Goal: Check status: Check status

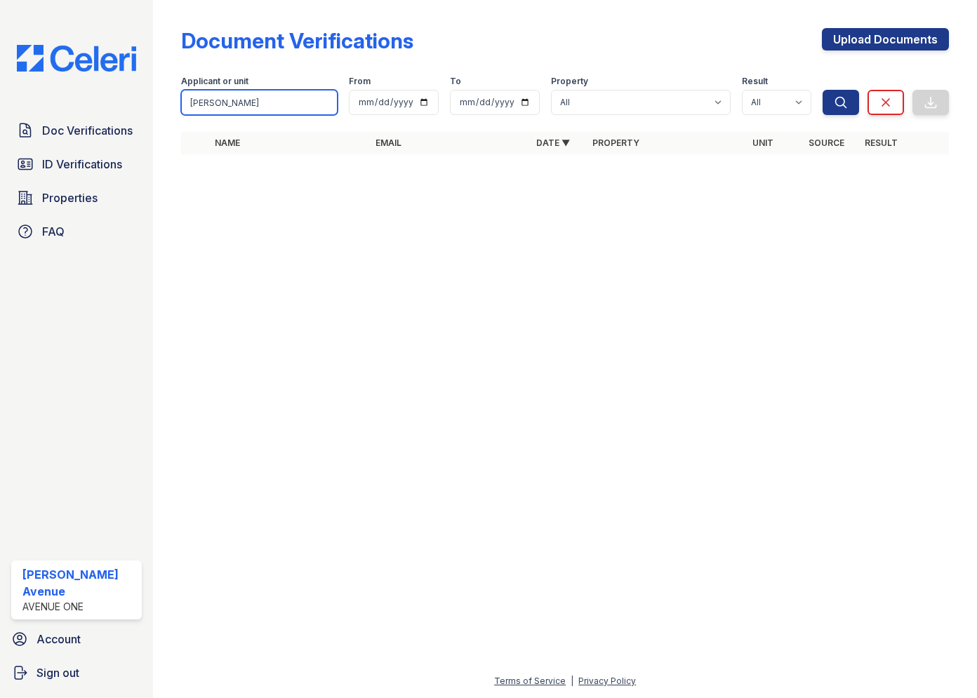
drag, startPoint x: 227, startPoint y: 104, endPoint x: 187, endPoint y: 104, distance: 40.0
click at [187, 104] on input "Eloise" at bounding box center [259, 102] width 157 height 25
type input "William"
click at [823, 90] on button "Search" at bounding box center [841, 102] width 36 height 25
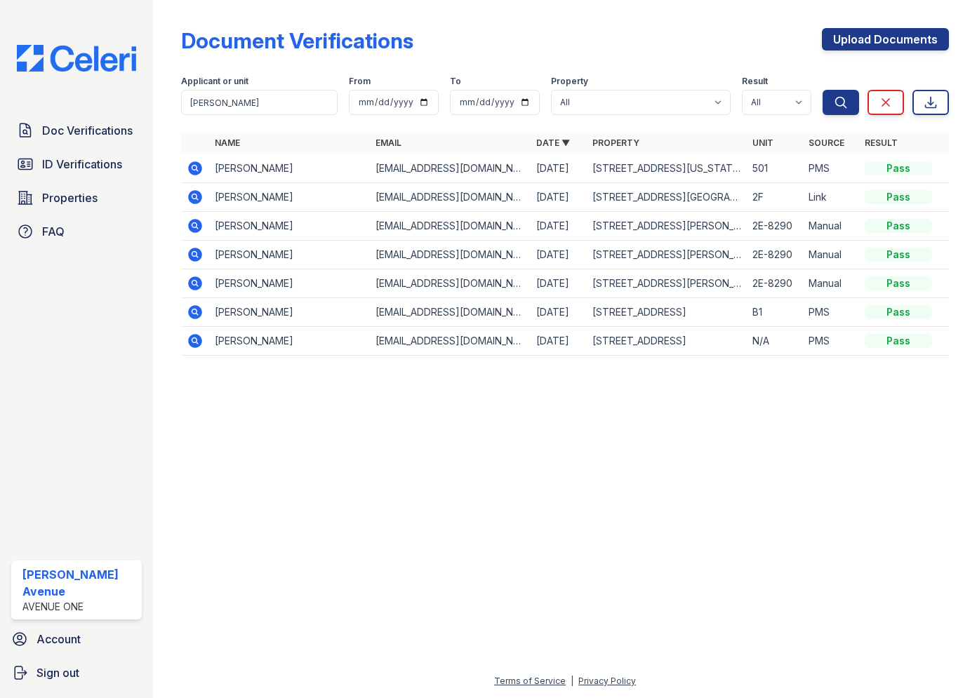
click at [197, 166] on icon at bounding box center [196, 168] width 14 height 14
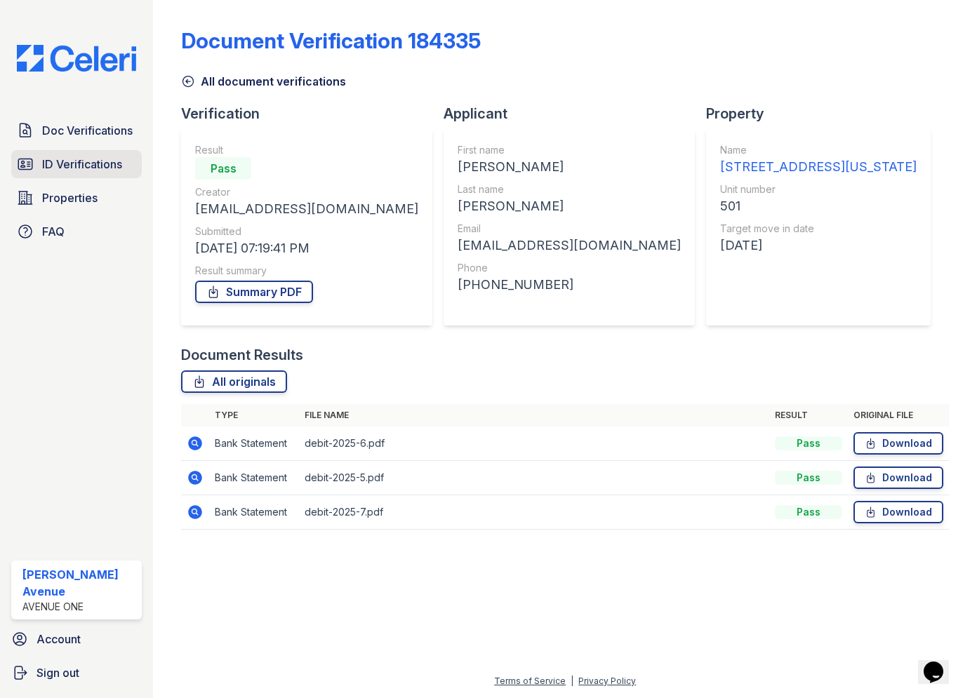
click at [89, 158] on span "ID Verifications" at bounding box center [82, 164] width 80 height 17
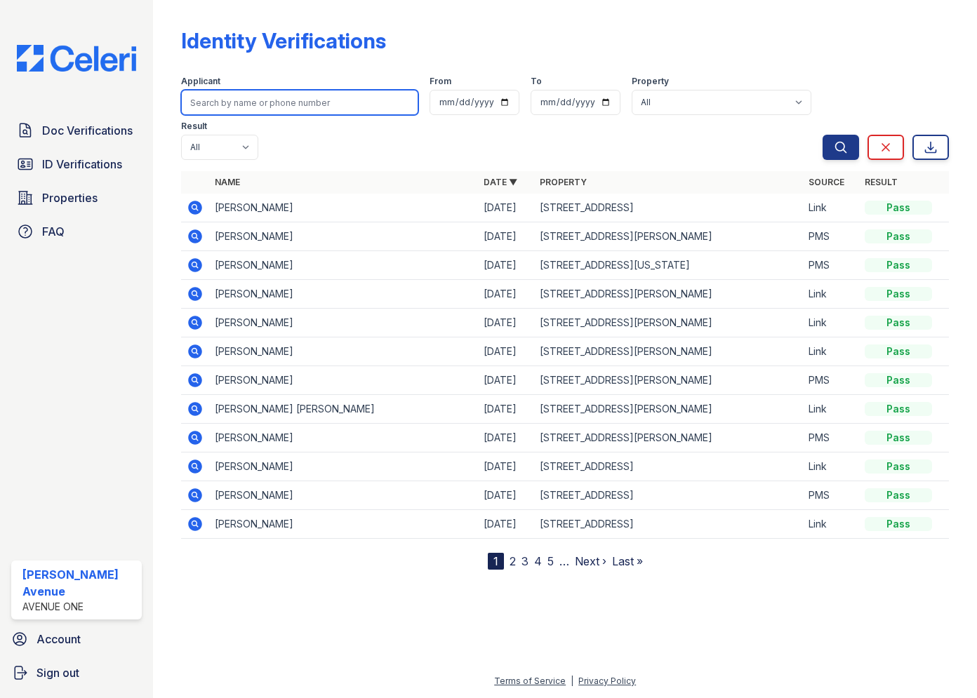
click at [248, 101] on input "search" at bounding box center [299, 102] width 237 height 25
type input "smoth"
click at [823, 135] on button "Search" at bounding box center [841, 147] width 36 height 25
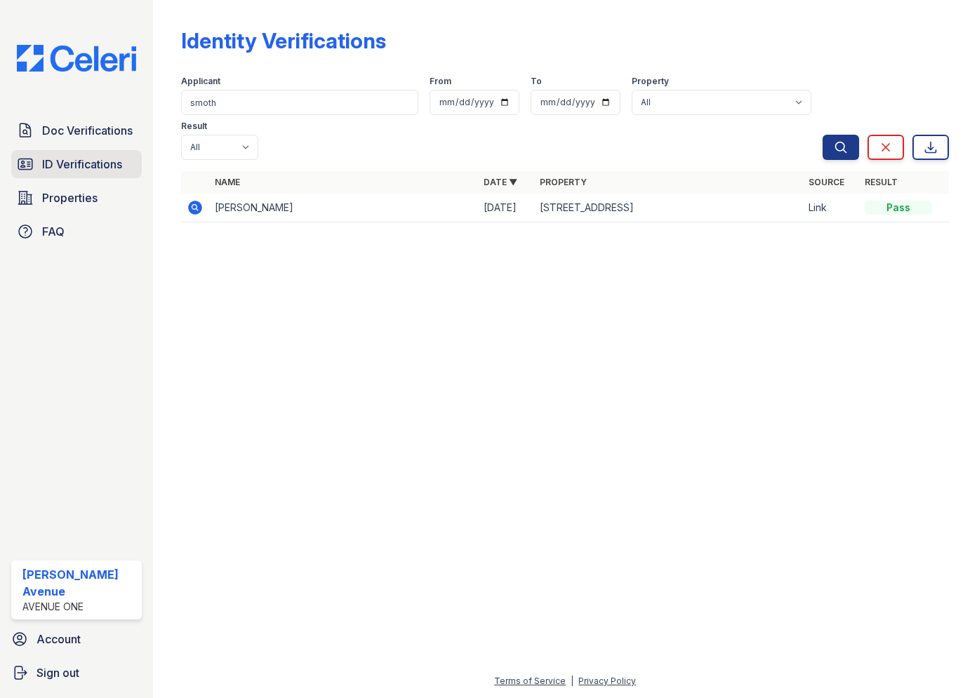
click at [104, 166] on span "ID Verifications" at bounding box center [82, 164] width 80 height 17
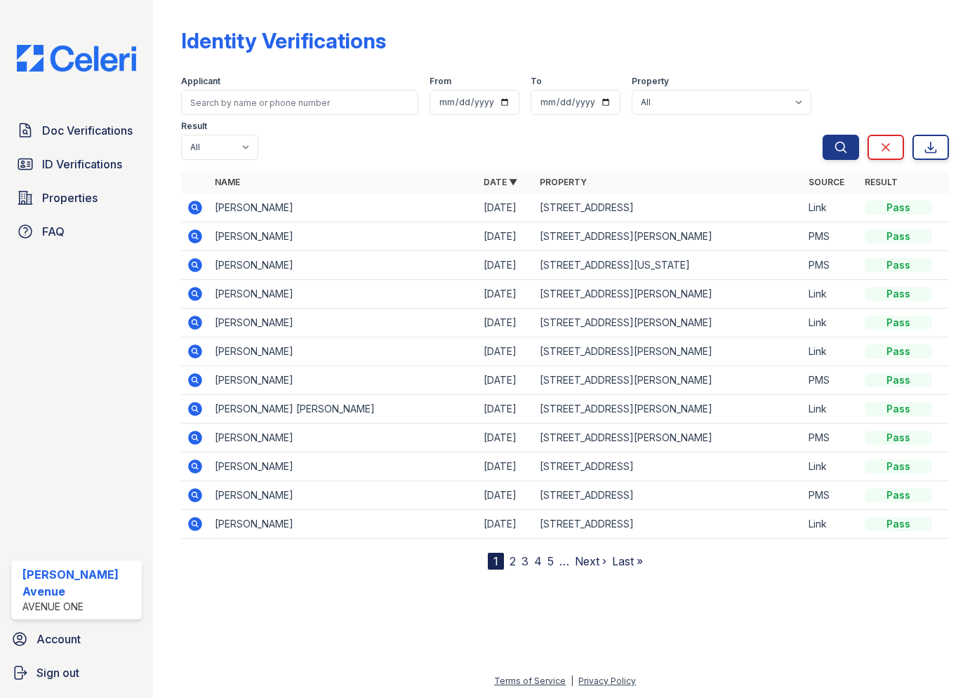
click at [234, 194] on td "[PERSON_NAME]" at bounding box center [343, 208] width 269 height 29
click at [191, 201] on icon at bounding box center [196, 208] width 14 height 14
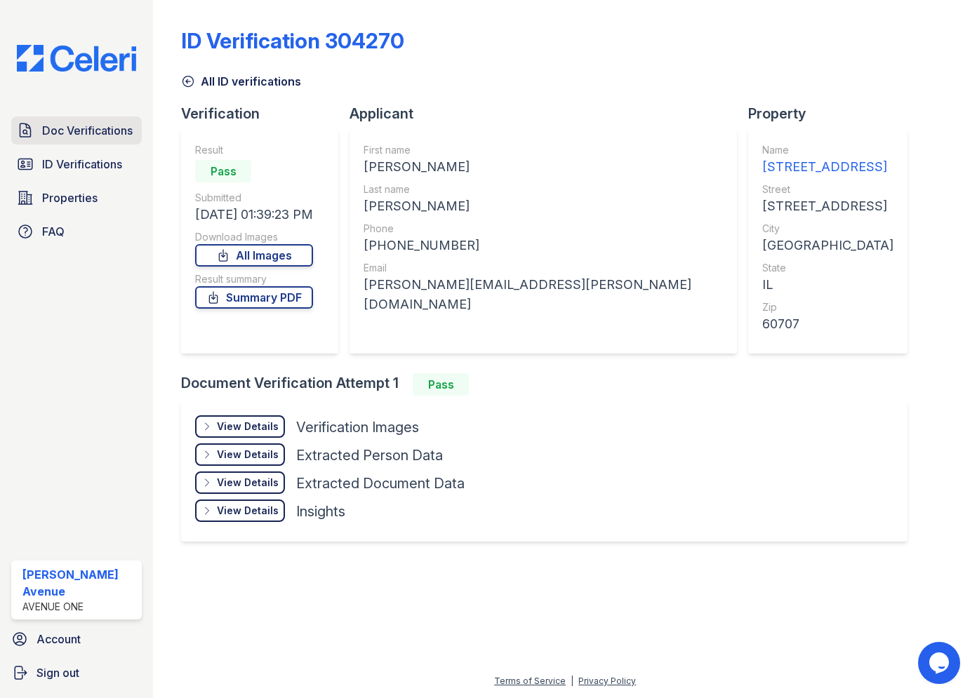
click at [114, 125] on span "Doc Verifications" at bounding box center [87, 130] width 91 height 17
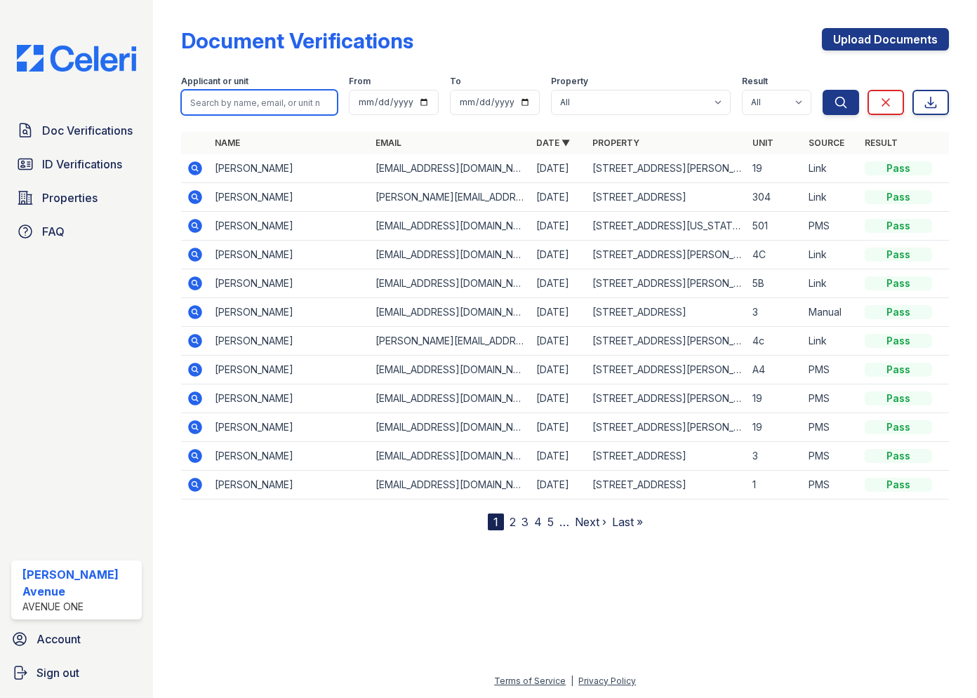
click at [241, 102] on input "search" at bounding box center [259, 102] width 157 height 25
type input "Michael Myers"
click at [823, 90] on button "Search" at bounding box center [841, 102] width 36 height 25
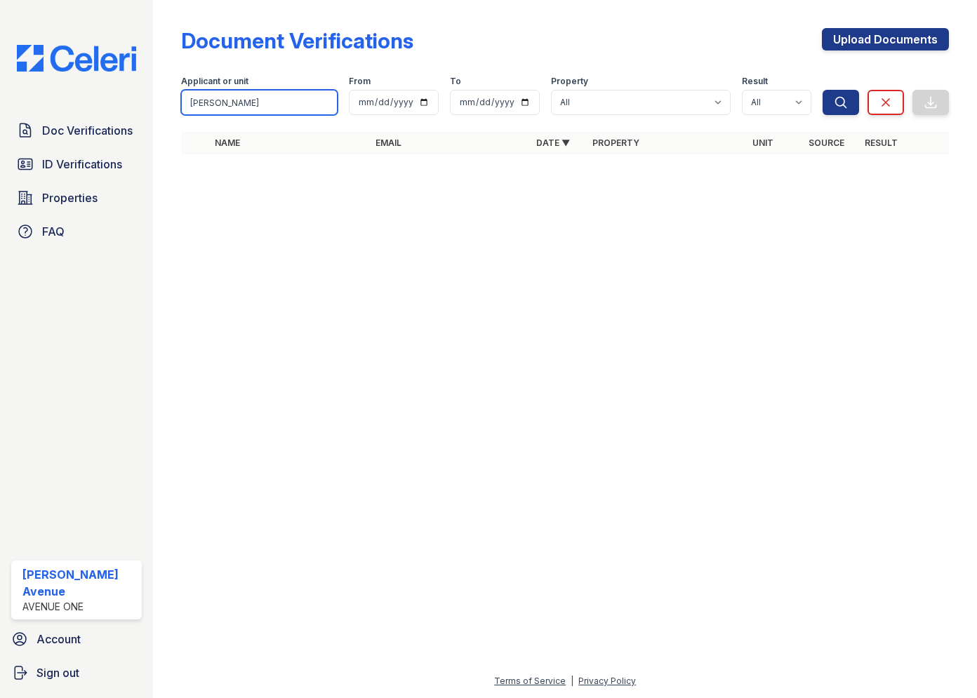
drag, startPoint x: 275, startPoint y: 105, endPoint x: 187, endPoint y: 104, distance: 88.4
click at [187, 104] on input "Michael Myers" at bounding box center [259, 102] width 157 height 25
type input "Jerome"
click at [823, 90] on button "Search" at bounding box center [841, 102] width 36 height 25
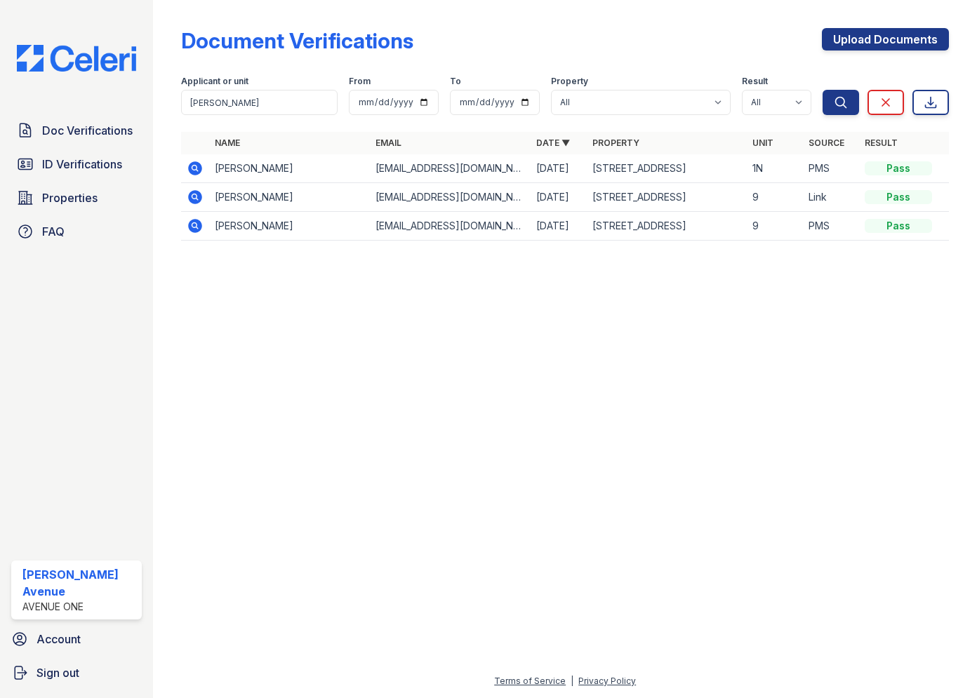
click at [194, 167] on icon at bounding box center [195, 168] width 4 height 4
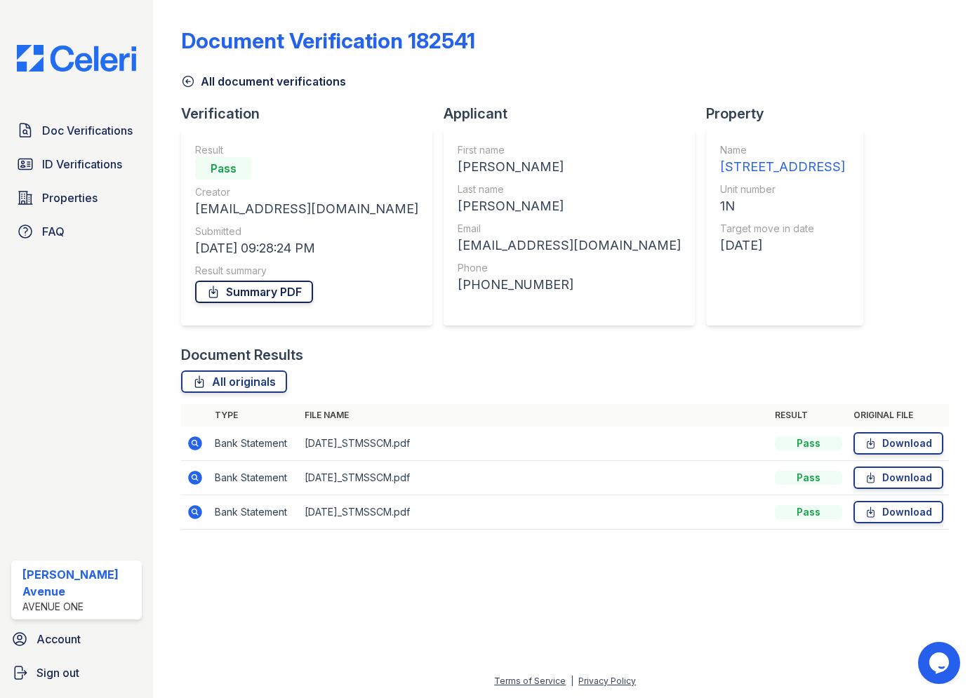
click at [271, 295] on link "Summary PDF" at bounding box center [254, 292] width 118 height 22
click at [241, 298] on link "Summary PDF" at bounding box center [254, 292] width 118 height 22
click at [216, 382] on link "All originals" at bounding box center [234, 382] width 106 height 22
click at [69, 163] on span "ID Verifications" at bounding box center [82, 164] width 80 height 17
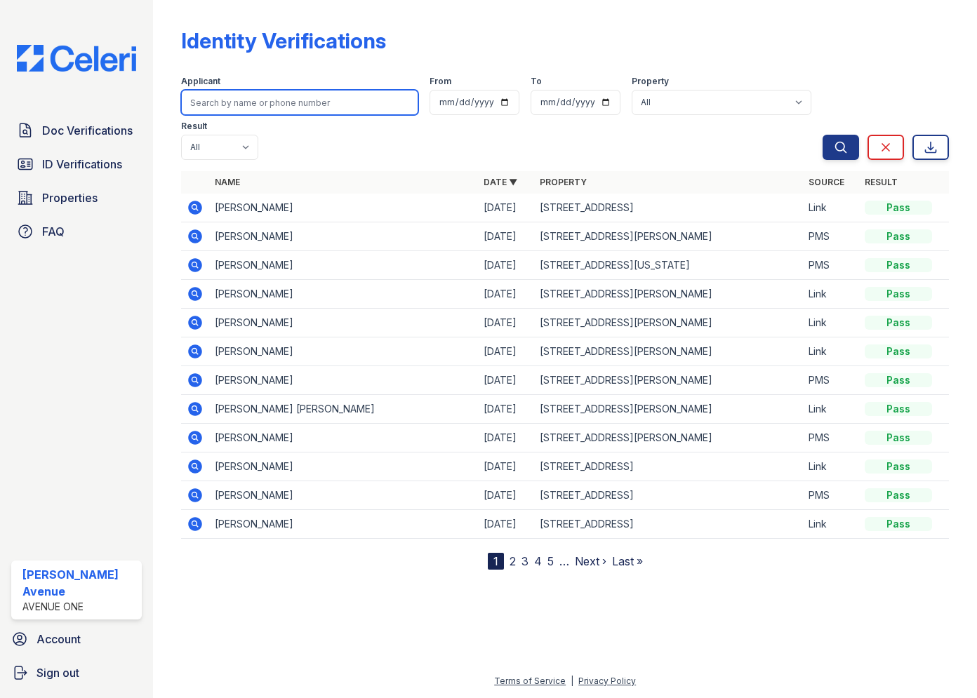
click at [305, 105] on input "search" at bounding box center [299, 102] width 237 height 25
type input "[PERSON_NAME]"
click at [823, 135] on button "Search" at bounding box center [841, 147] width 36 height 25
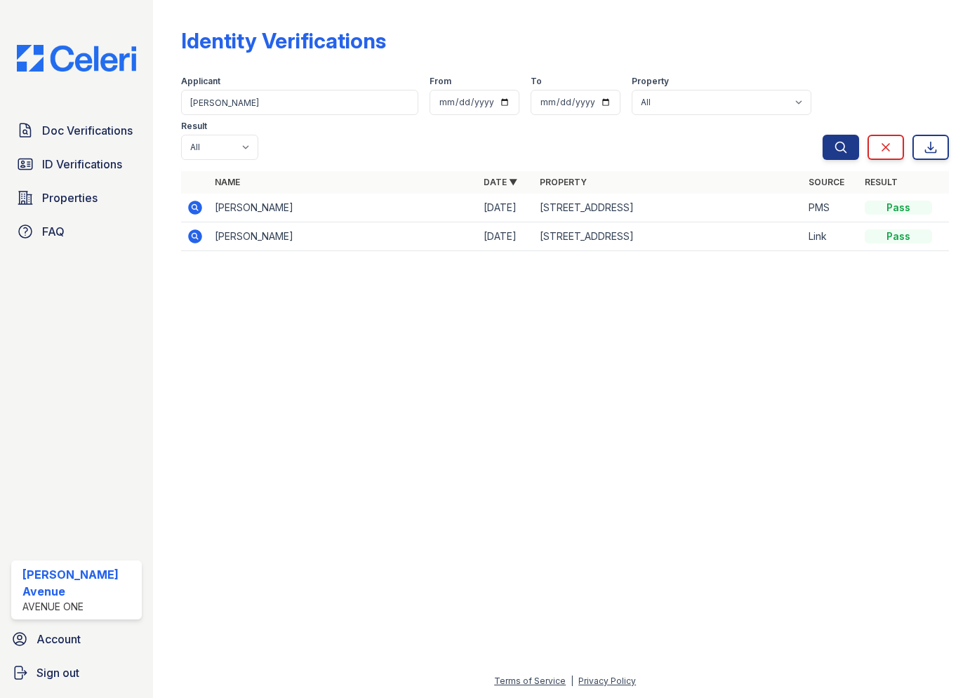
click at [197, 199] on icon at bounding box center [195, 207] width 17 height 17
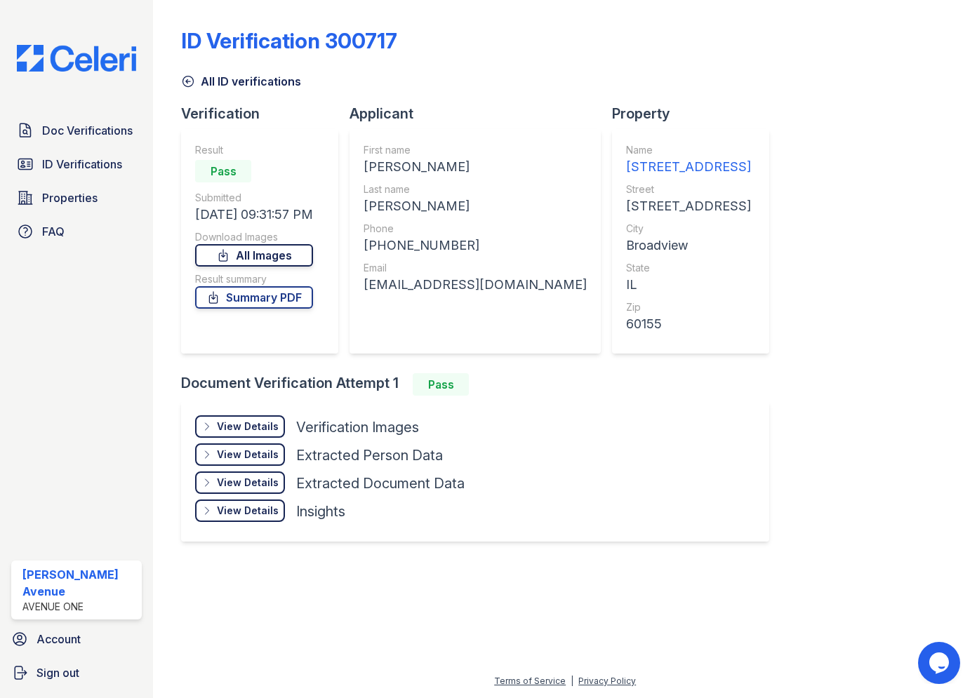
click at [300, 255] on link "All Images" at bounding box center [254, 255] width 118 height 22
click at [270, 300] on link "Summary PDF" at bounding box center [254, 297] width 118 height 22
click at [55, 194] on span "Properties" at bounding box center [69, 197] width 55 height 17
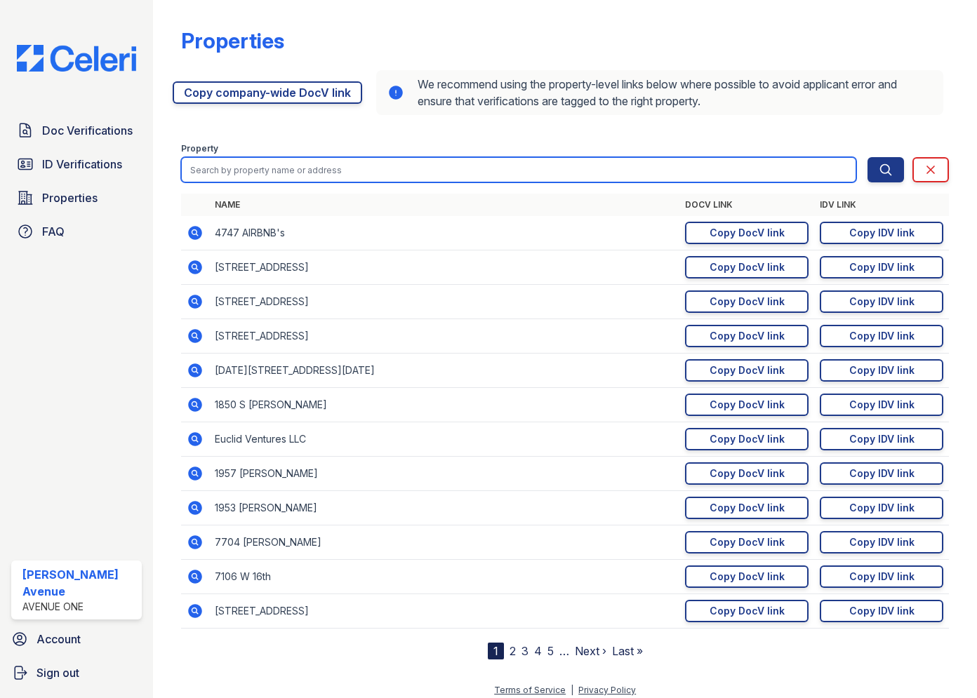
click at [270, 161] on input "search" at bounding box center [518, 169] width 675 height 25
type input "2000"
click at [867, 157] on button "Search" at bounding box center [885, 169] width 36 height 25
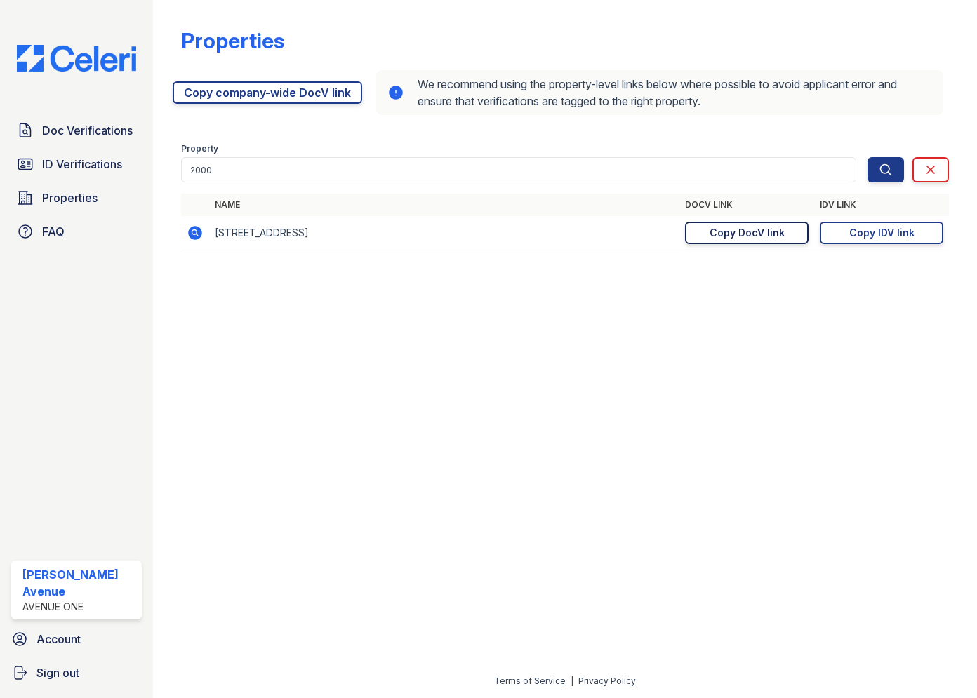
click at [712, 229] on div "Copy DocV link" at bounding box center [747, 233] width 75 height 14
click at [871, 245] on td "https://app.getceleri.com/d1215e10-6dfa-4036-9be8-a05fffd19e3b/idv/link/new Cop…" at bounding box center [881, 233] width 135 height 34
click at [874, 232] on div "Copy IDV link" at bounding box center [881, 233] width 65 height 14
click at [119, 138] on span "Doc Verifications" at bounding box center [87, 130] width 91 height 17
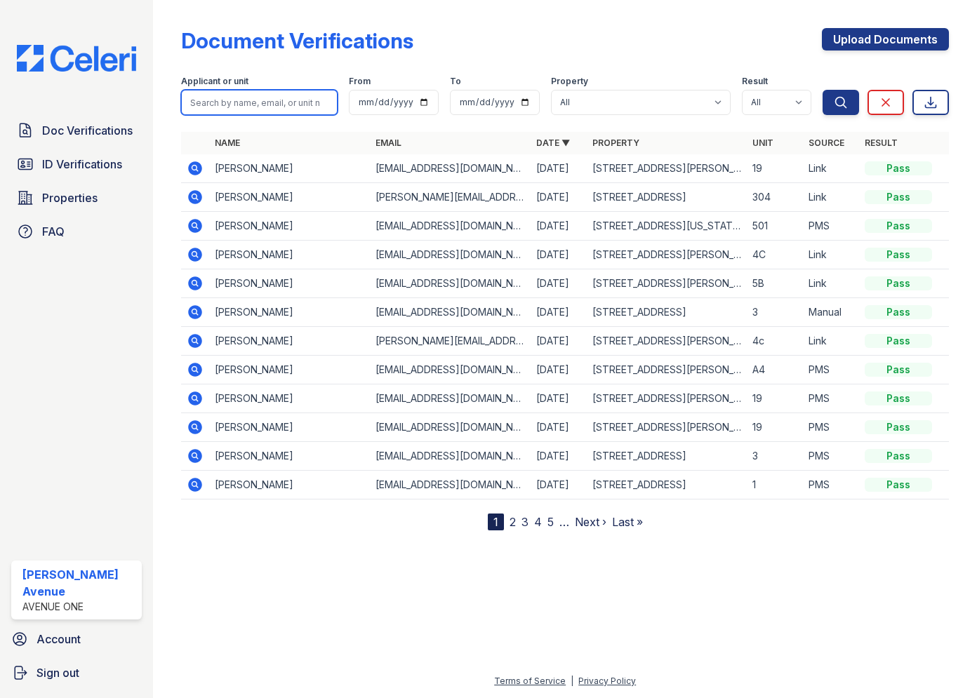
click at [268, 106] on input "search" at bounding box center [259, 102] width 157 height 25
type input "Jerome"
click at [823, 90] on button "Search" at bounding box center [841, 102] width 36 height 25
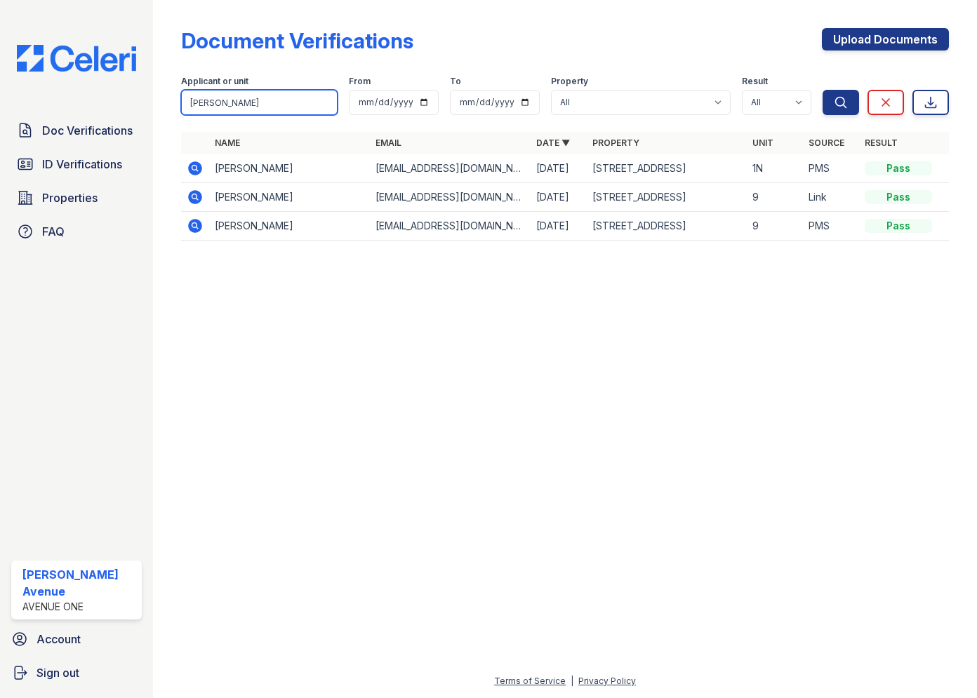
click at [235, 106] on input "Jerome" at bounding box center [259, 102] width 157 height 25
type input "[PERSON_NAME]"
click at [823, 90] on button "Search" at bounding box center [841, 102] width 36 height 25
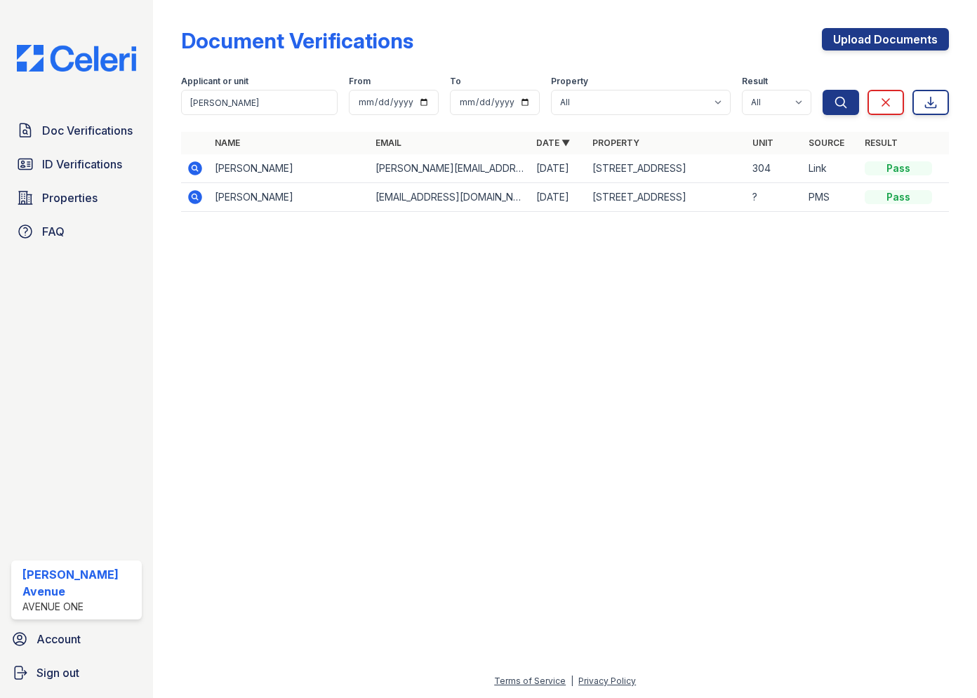
click at [194, 166] on icon at bounding box center [195, 168] width 4 height 4
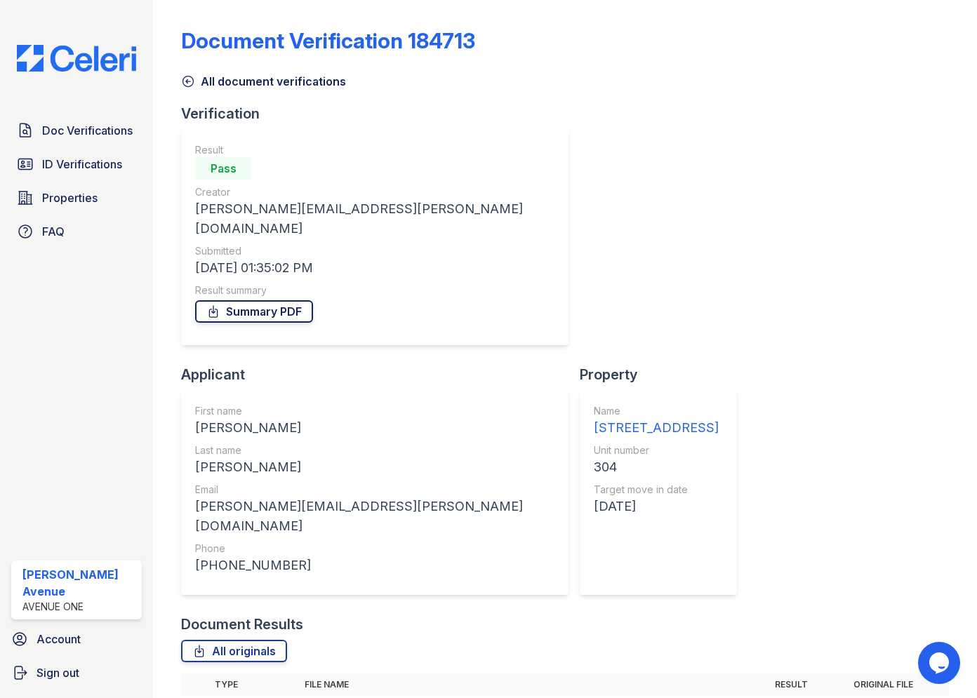
click at [260, 300] on link "Summary PDF" at bounding box center [254, 311] width 118 height 22
click at [246, 640] on link "All originals" at bounding box center [234, 651] width 106 height 22
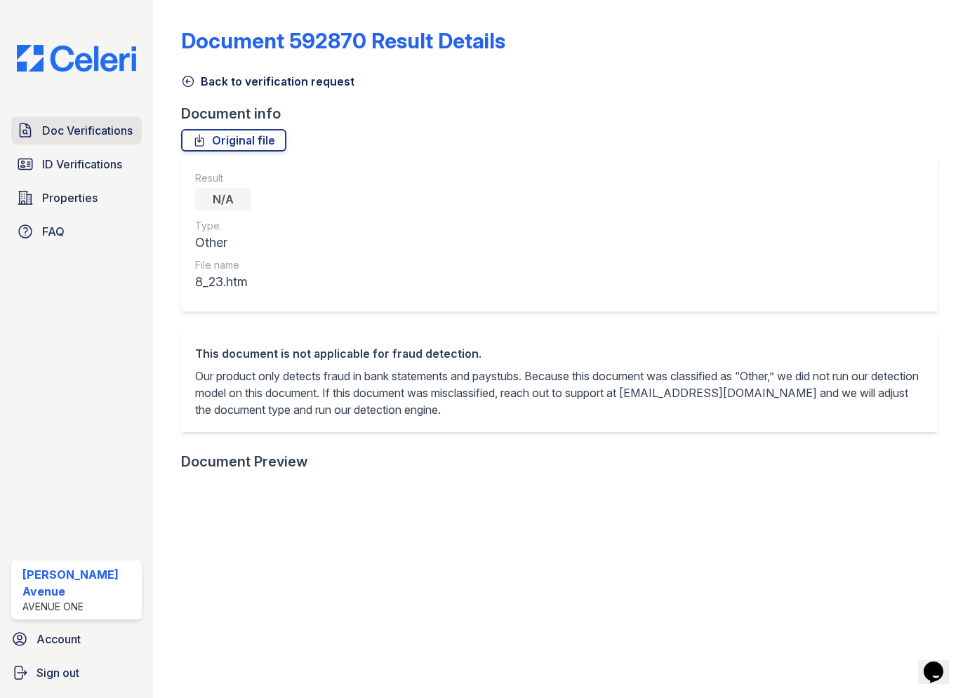
click at [92, 135] on span "Doc Verifications" at bounding box center [87, 130] width 91 height 17
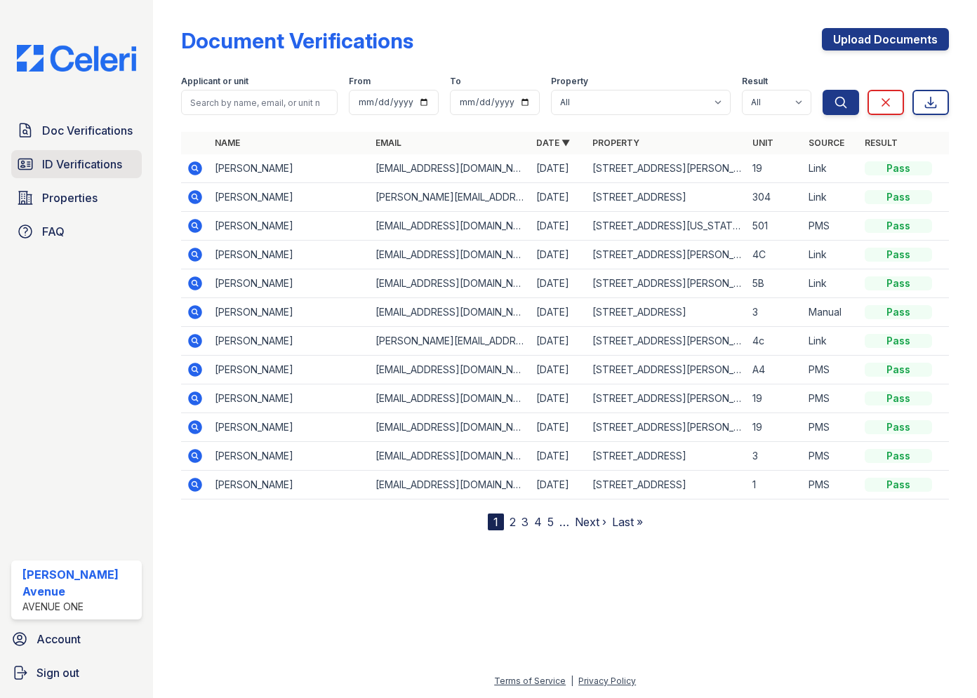
click at [91, 173] on span "ID Verifications" at bounding box center [82, 164] width 80 height 17
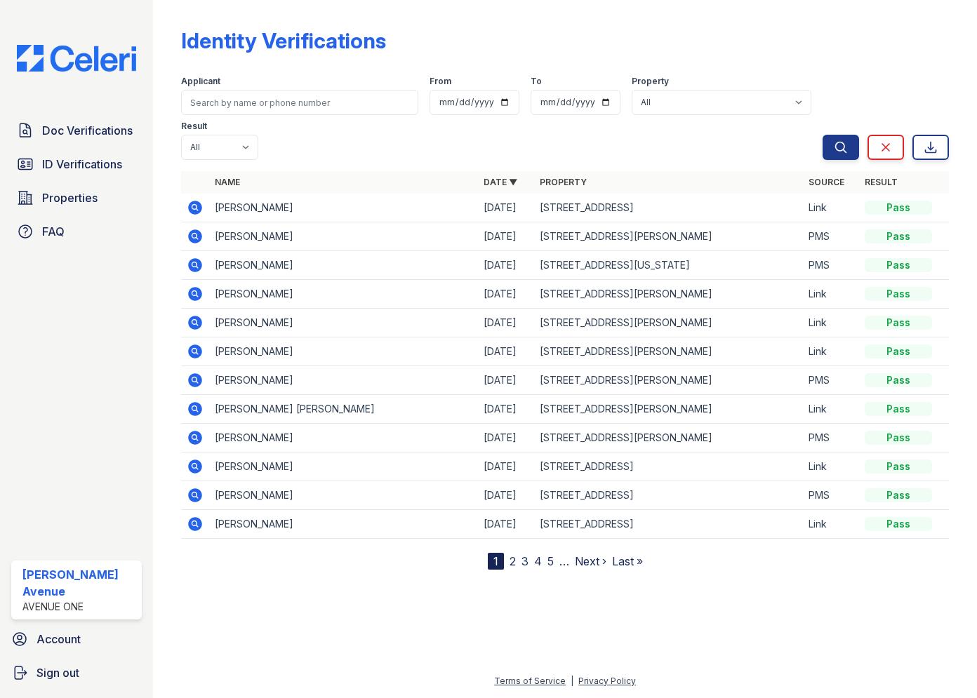
click at [198, 201] on icon at bounding box center [196, 208] width 14 height 14
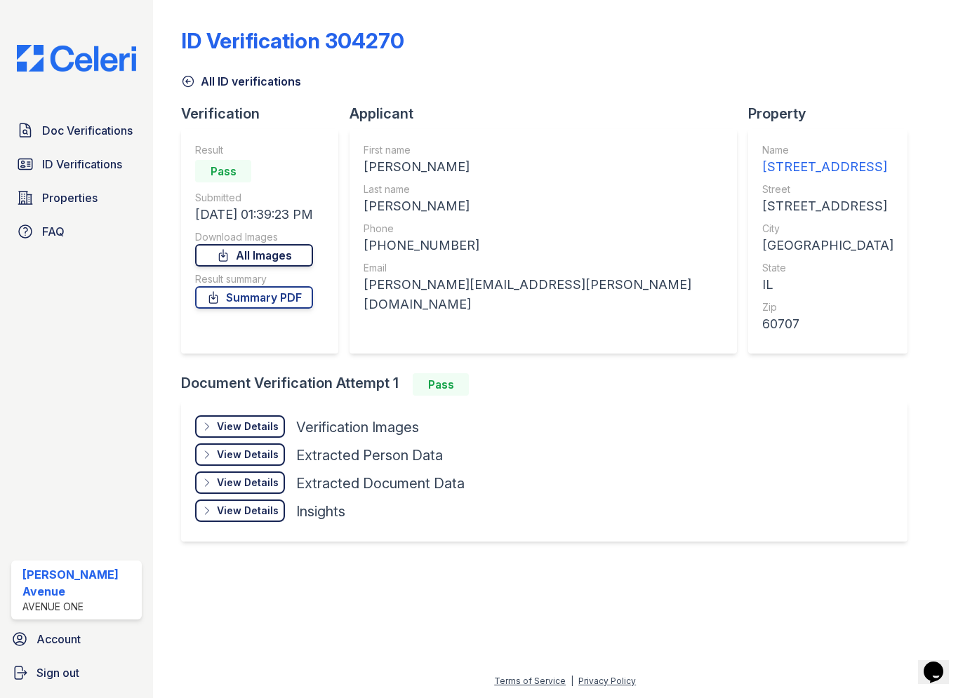
click at [288, 254] on link "All Images" at bounding box center [254, 255] width 118 height 22
click at [267, 297] on link "Summary PDF" at bounding box center [254, 297] width 118 height 22
click at [71, 199] on span "Properties" at bounding box center [69, 197] width 55 height 17
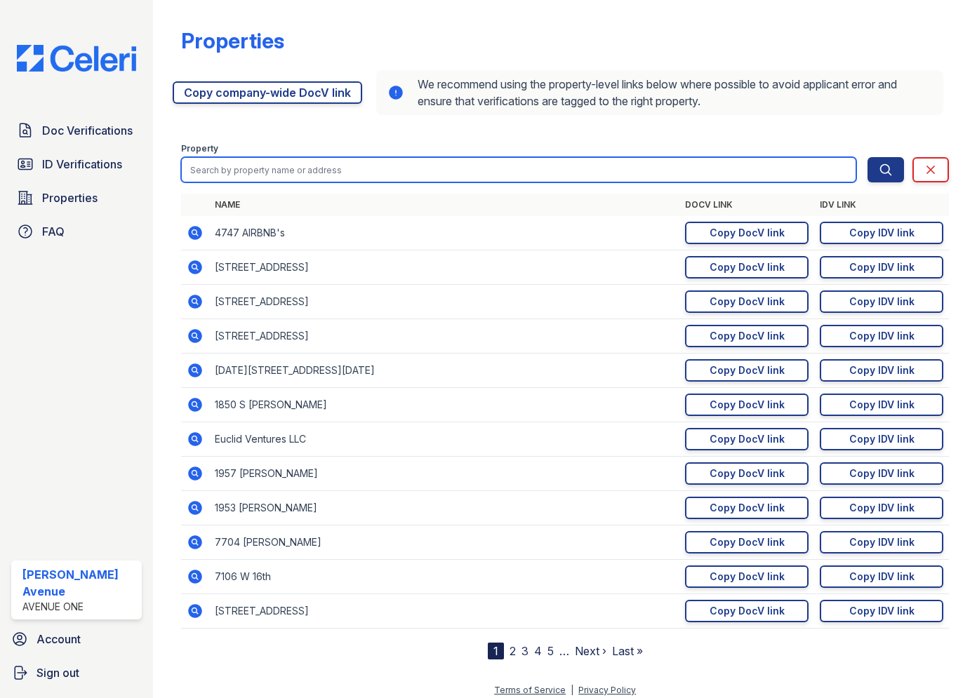
click at [267, 166] on input "search" at bounding box center [518, 169] width 675 height 25
type input "6700"
click at [867, 157] on button "Search" at bounding box center [885, 169] width 36 height 25
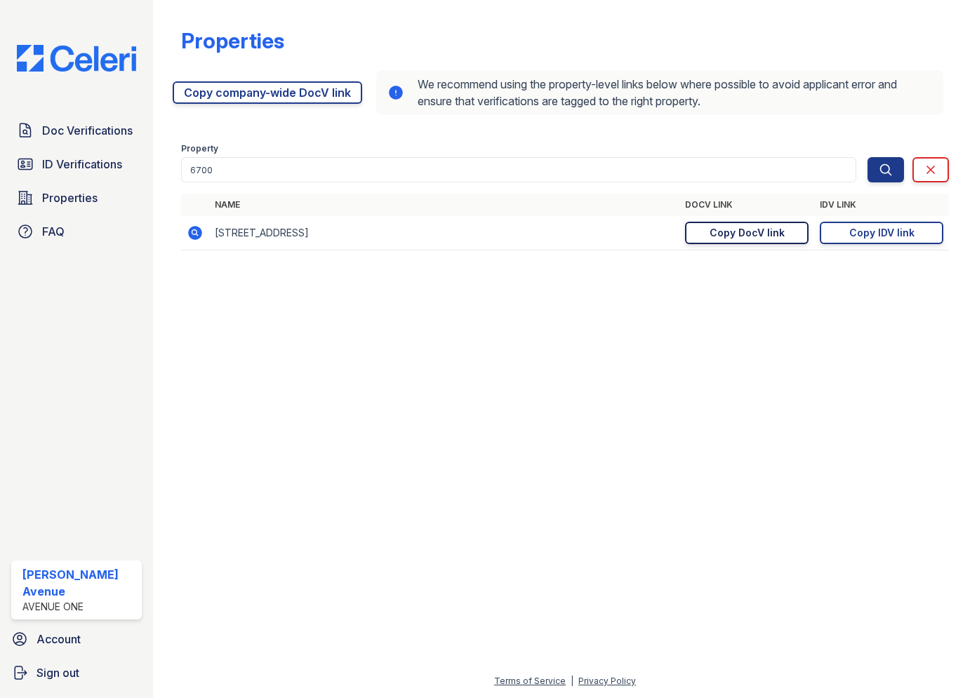
click at [775, 232] on div "Copy DocV link" at bounding box center [747, 233] width 75 height 14
click at [98, 140] on link "Doc Verifications" at bounding box center [76, 131] width 131 height 28
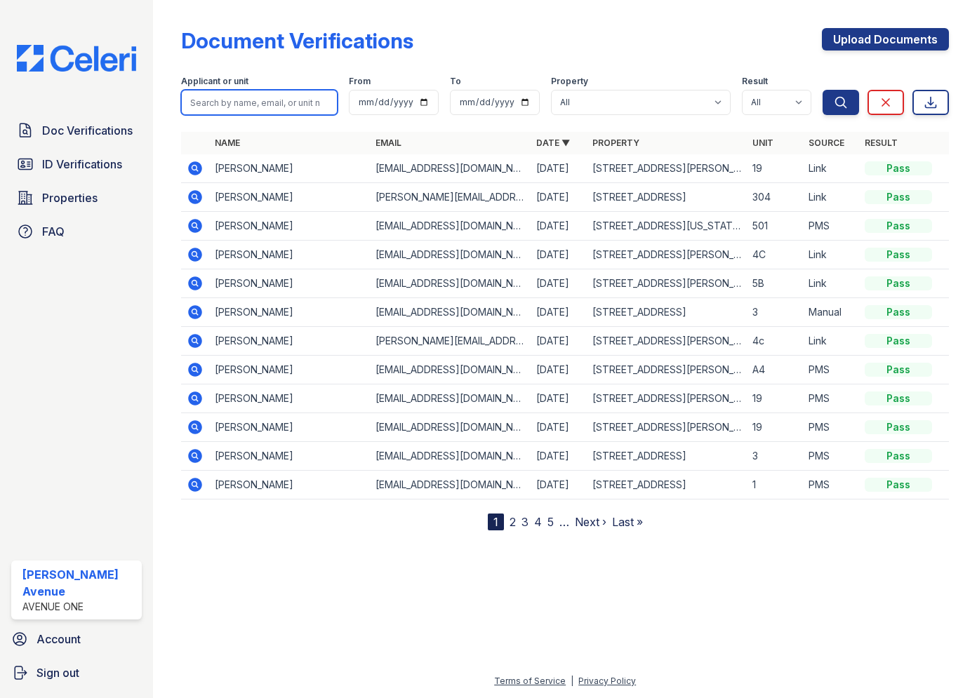
click at [298, 107] on input "search" at bounding box center [259, 102] width 157 height 25
type input "Haley"
click at [823, 90] on button "Search" at bounding box center [841, 102] width 36 height 25
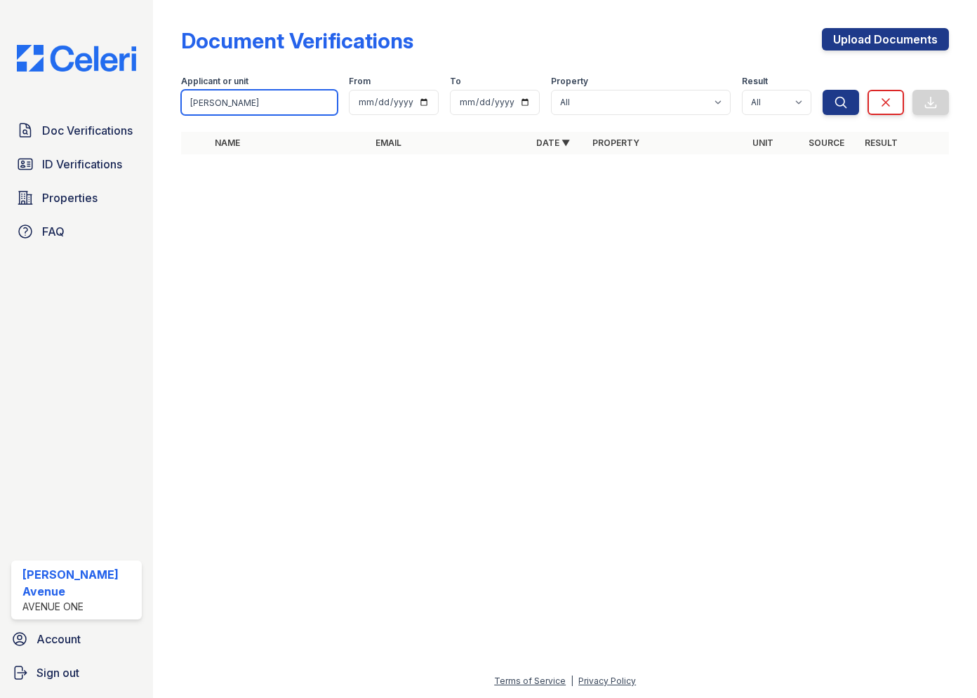
drag, startPoint x: 287, startPoint y: 101, endPoint x: 181, endPoint y: 103, distance: 106.0
click at [181, 103] on input "Haley" at bounding box center [259, 102] width 157 height 25
type input "Al"
click at [823, 90] on button "Search" at bounding box center [841, 102] width 36 height 25
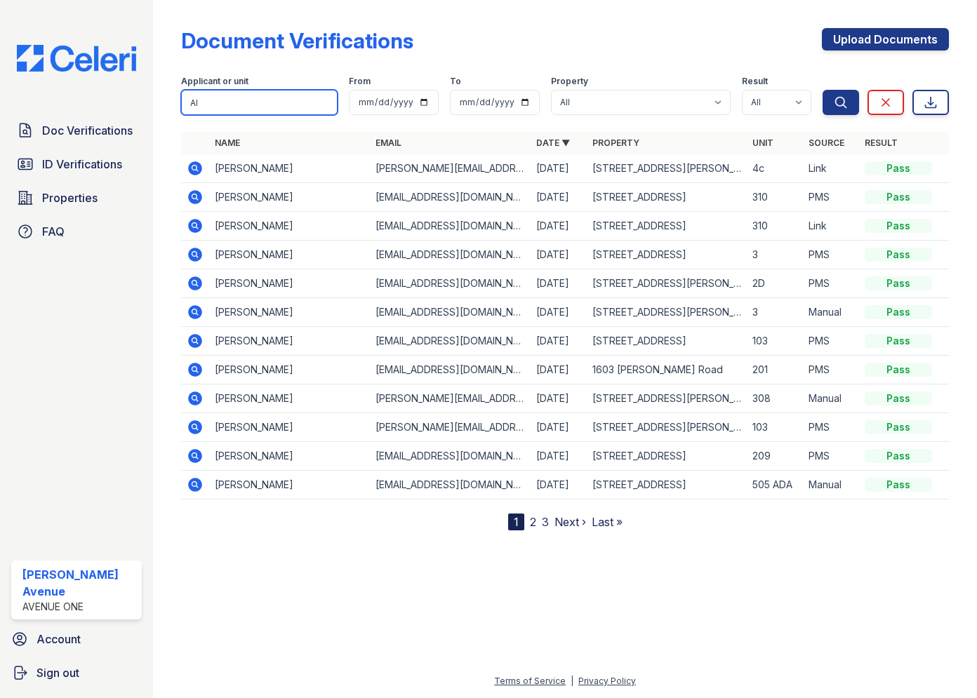
click at [245, 93] on input "Al" at bounding box center [259, 102] width 157 height 25
type input "Ayl"
click at [823, 90] on button "Search" at bounding box center [841, 102] width 36 height 25
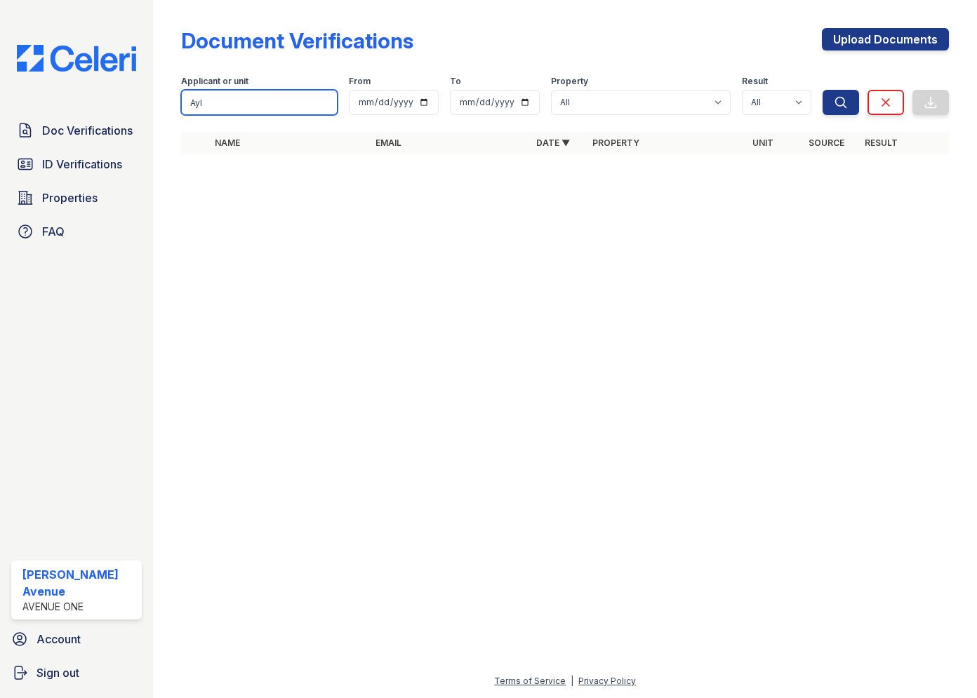
click at [219, 105] on input "Ayl" at bounding box center [259, 102] width 157 height 25
type input "Ayleen"
click at [823, 90] on button "Search" at bounding box center [841, 102] width 36 height 25
drag, startPoint x: 230, startPoint y: 100, endPoint x: 177, endPoint y: 102, distance: 53.4
click at [177, 102] on div "Document Verifications Upload Documents Filter Applicant or unit Ayleen From To…" at bounding box center [564, 95] width 779 height 191
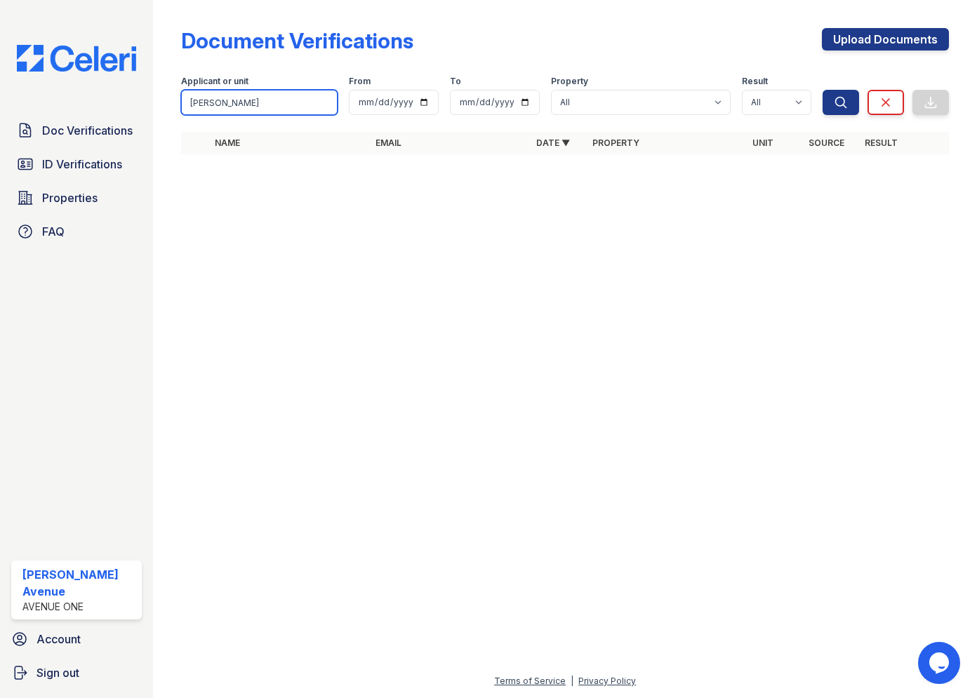
type input "[PERSON_NAME]"
click at [823, 90] on button "Search" at bounding box center [841, 102] width 36 height 25
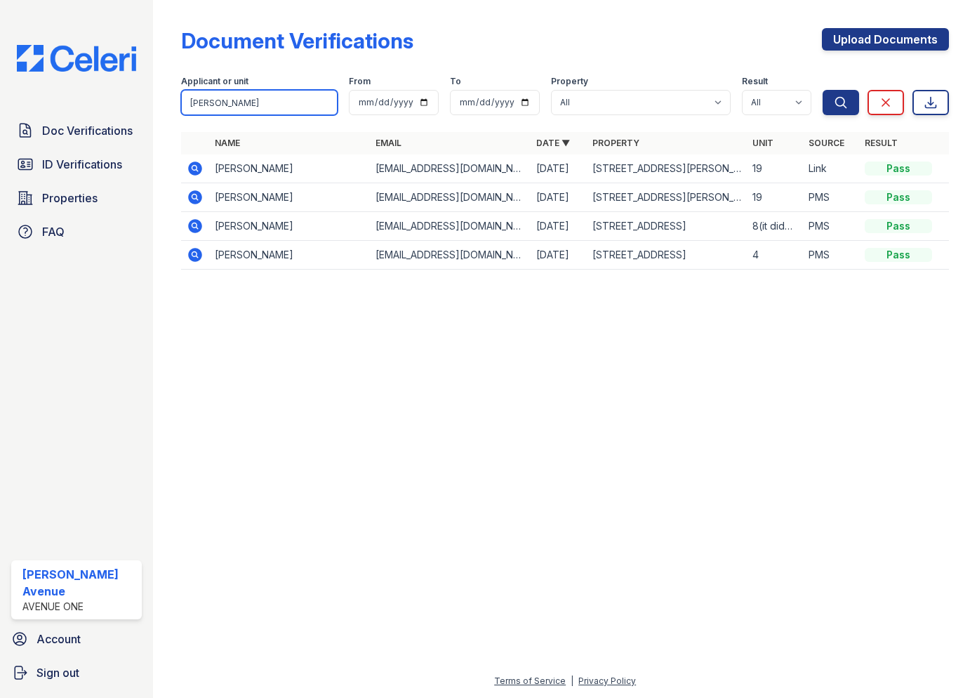
click at [294, 112] on input "[PERSON_NAME]" at bounding box center [259, 102] width 157 height 25
drag, startPoint x: 253, startPoint y: 107, endPoint x: 186, endPoint y: 106, distance: 67.4
click at [186, 106] on input "Garcia" at bounding box center [259, 102] width 157 height 25
type input "Laura"
click at [823, 90] on button "Search" at bounding box center [841, 102] width 36 height 25
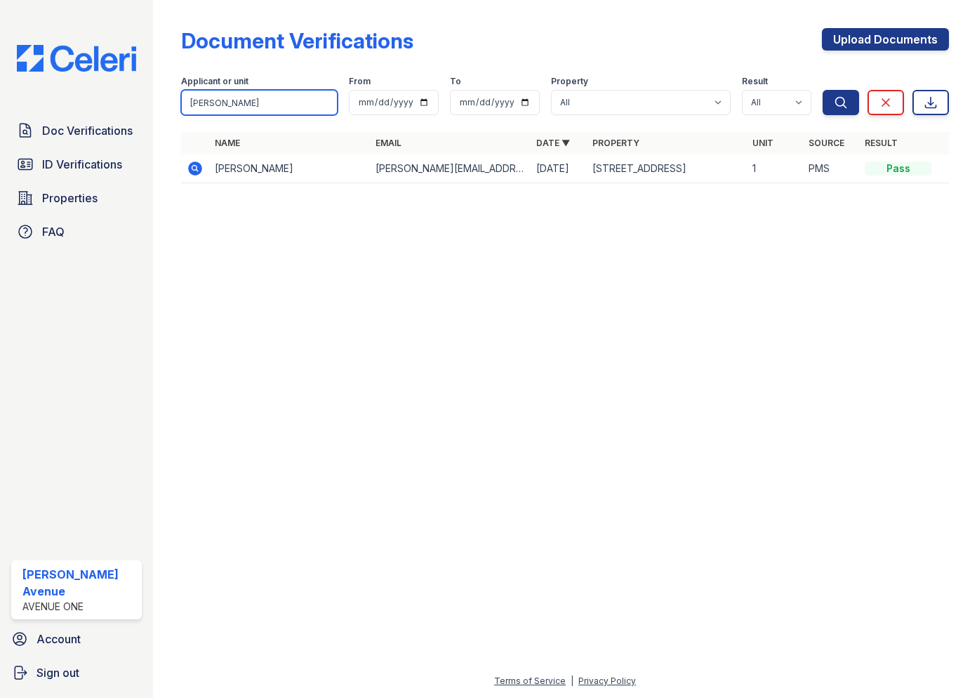
drag, startPoint x: 317, startPoint y: 98, endPoint x: 187, endPoint y: 107, distance: 130.2
click at [187, 107] on input "Laura" at bounding box center [259, 102] width 157 height 25
drag, startPoint x: 227, startPoint y: 103, endPoint x: 187, endPoint y: 101, distance: 39.4
click at [187, 101] on input "Laura" at bounding box center [259, 102] width 157 height 25
type input "[PERSON_NAME]"
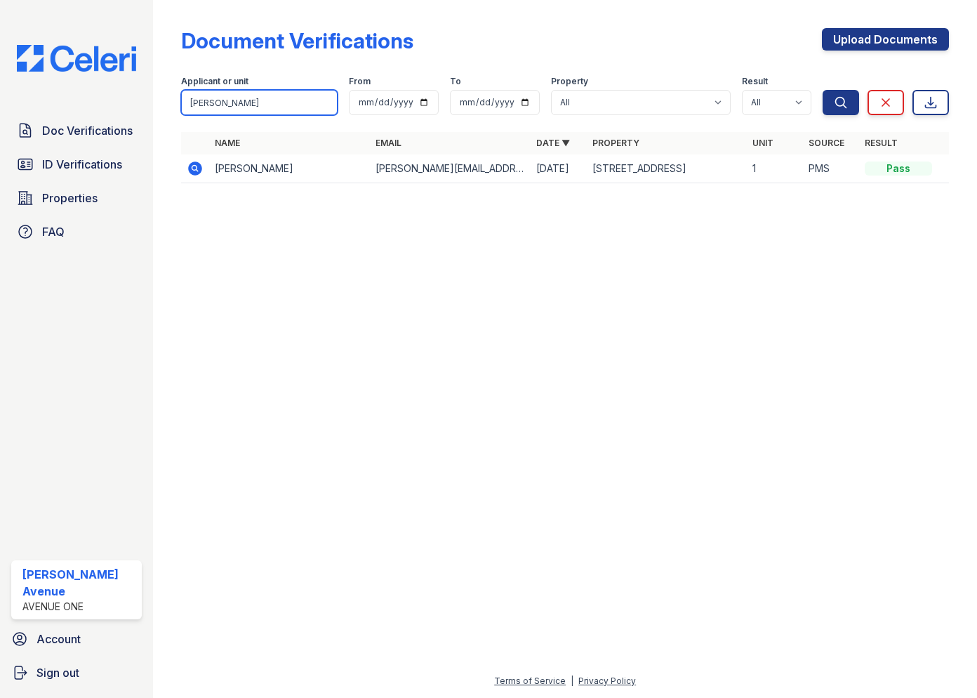
click at [823, 90] on button "Search" at bounding box center [841, 102] width 36 height 25
click at [194, 171] on icon at bounding box center [196, 168] width 14 height 14
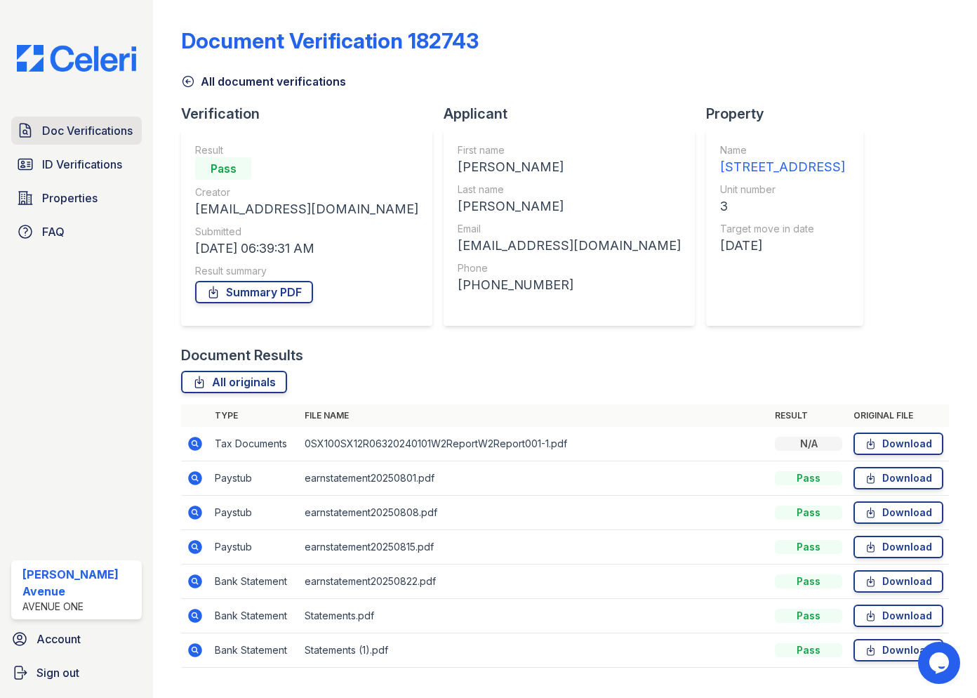
click at [82, 128] on span "Doc Verifications" at bounding box center [87, 130] width 91 height 17
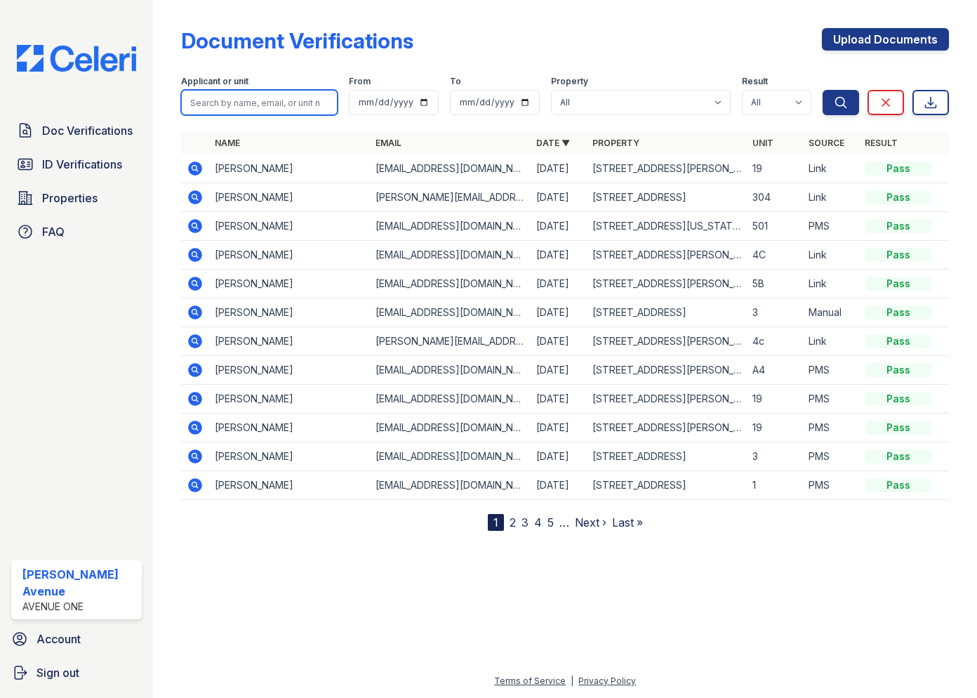
click at [266, 104] on input "search" at bounding box center [259, 102] width 157 height 25
click at [257, 107] on input "search" at bounding box center [259, 102] width 157 height 25
type input "Ernesto"
click at [823, 90] on button "Search" at bounding box center [841, 102] width 36 height 25
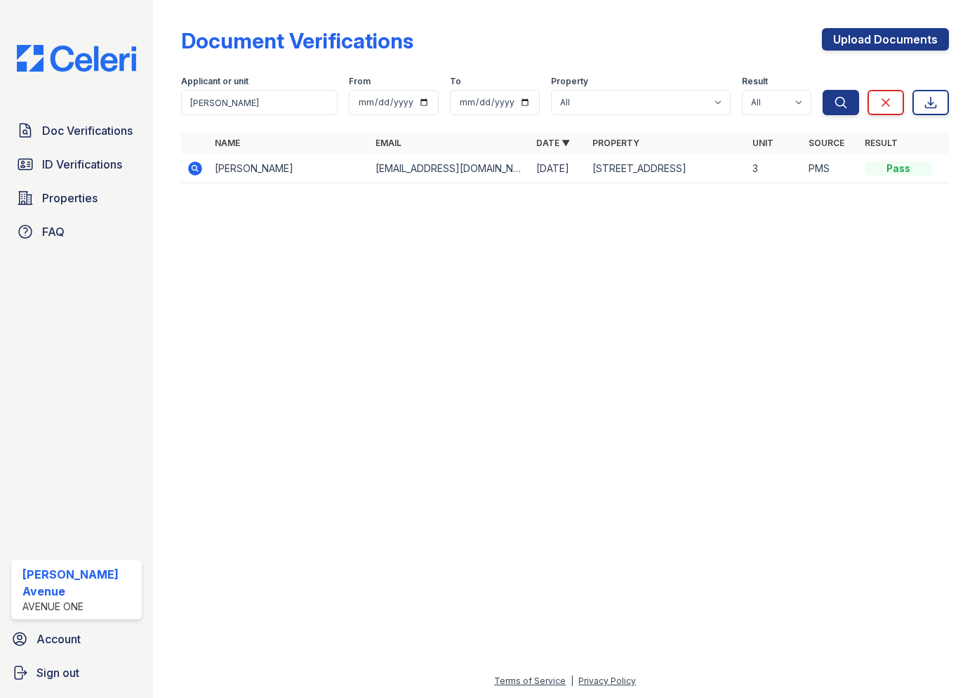
click at [191, 170] on icon at bounding box center [196, 168] width 14 height 14
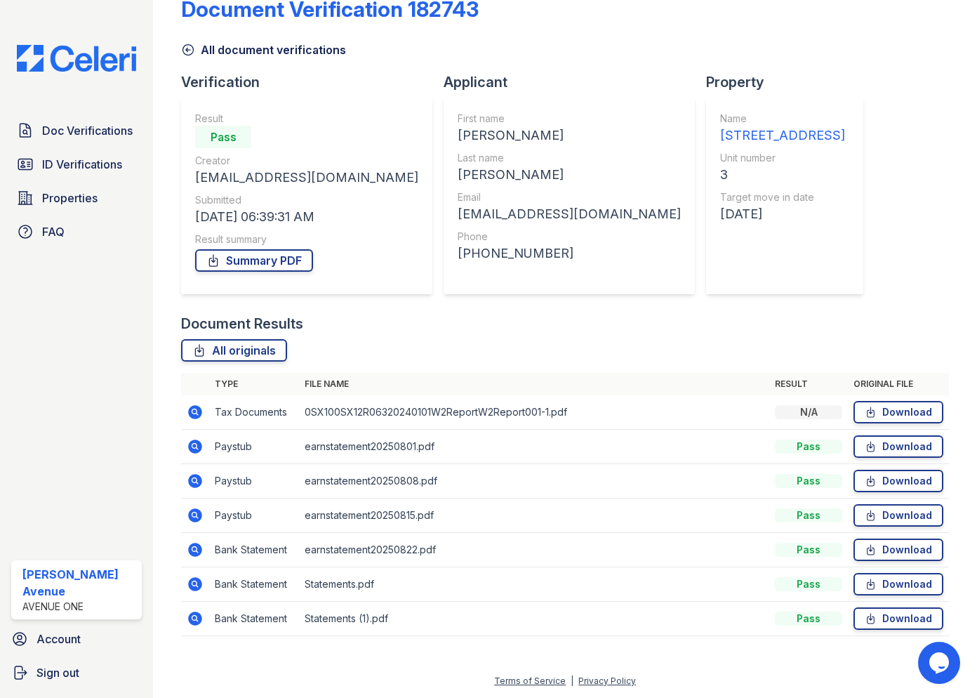
scroll to position [31, 0]
click at [250, 258] on link "Summary PDF" at bounding box center [254, 261] width 118 height 22
click at [258, 268] on link "Summary PDF" at bounding box center [254, 260] width 118 height 22
click at [235, 352] on link "All originals" at bounding box center [234, 350] width 106 height 22
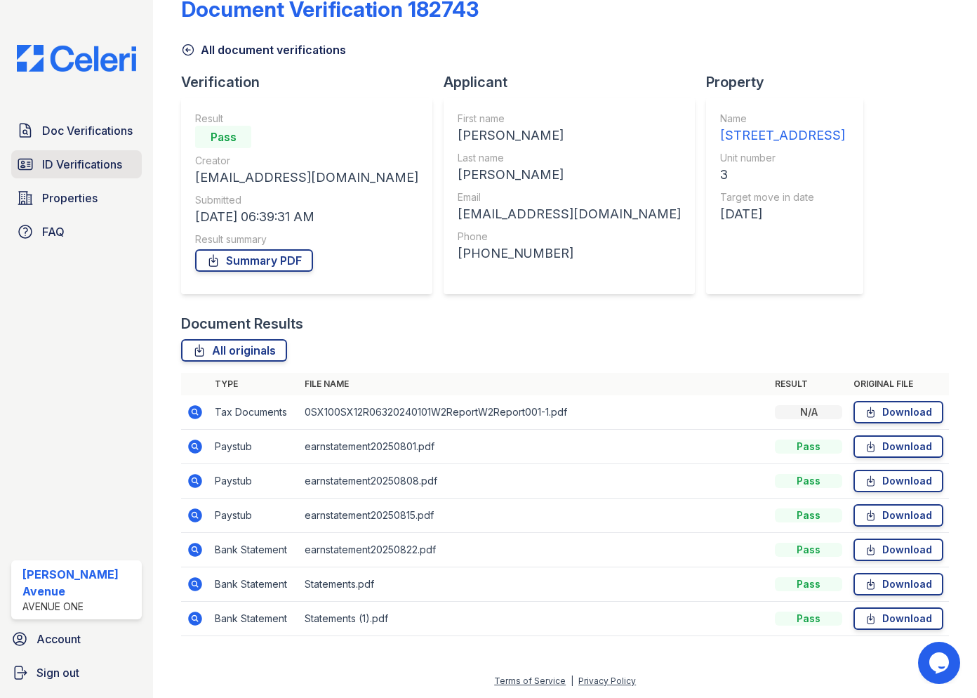
click at [34, 159] on link "ID Verifications" at bounding box center [76, 164] width 131 height 28
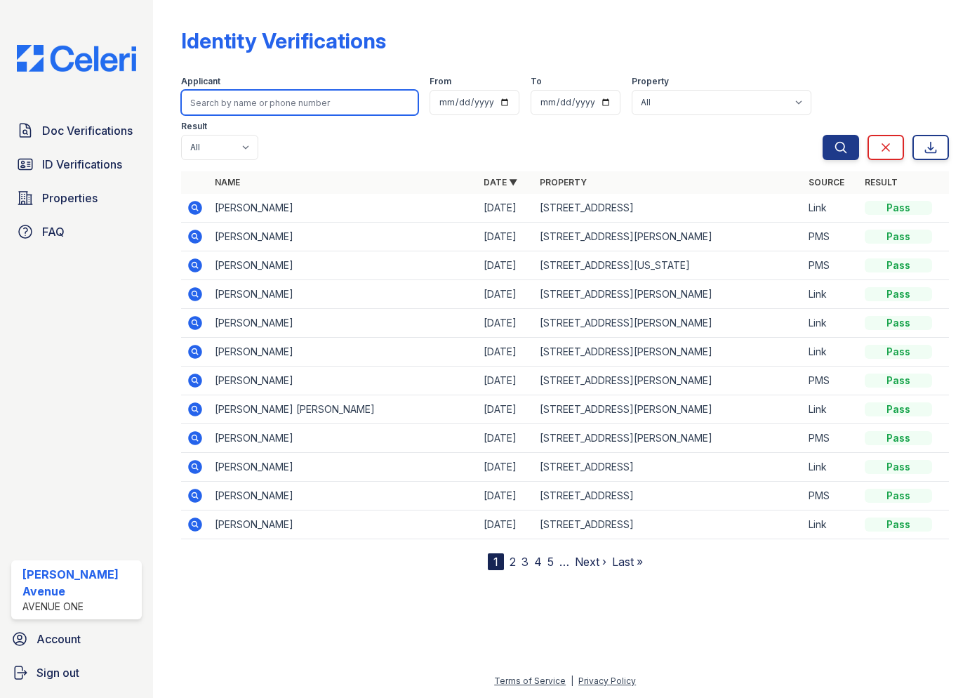
click at [286, 92] on input "search" at bounding box center [299, 102] width 237 height 25
type input "Ernesto"
click at [823, 135] on button "Search" at bounding box center [841, 147] width 36 height 25
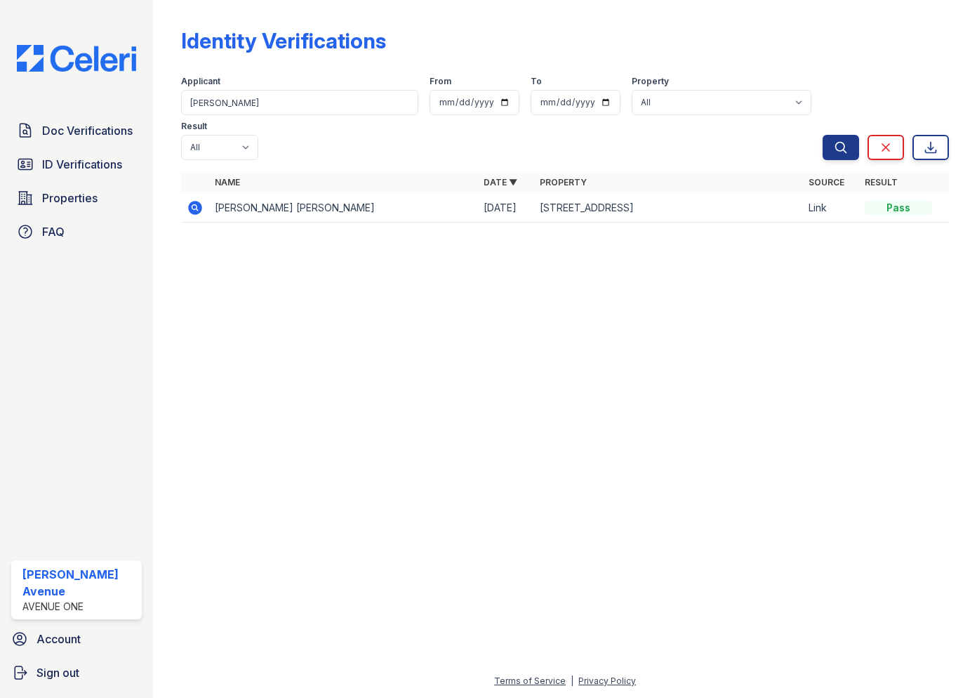
click at [198, 201] on icon at bounding box center [196, 208] width 14 height 14
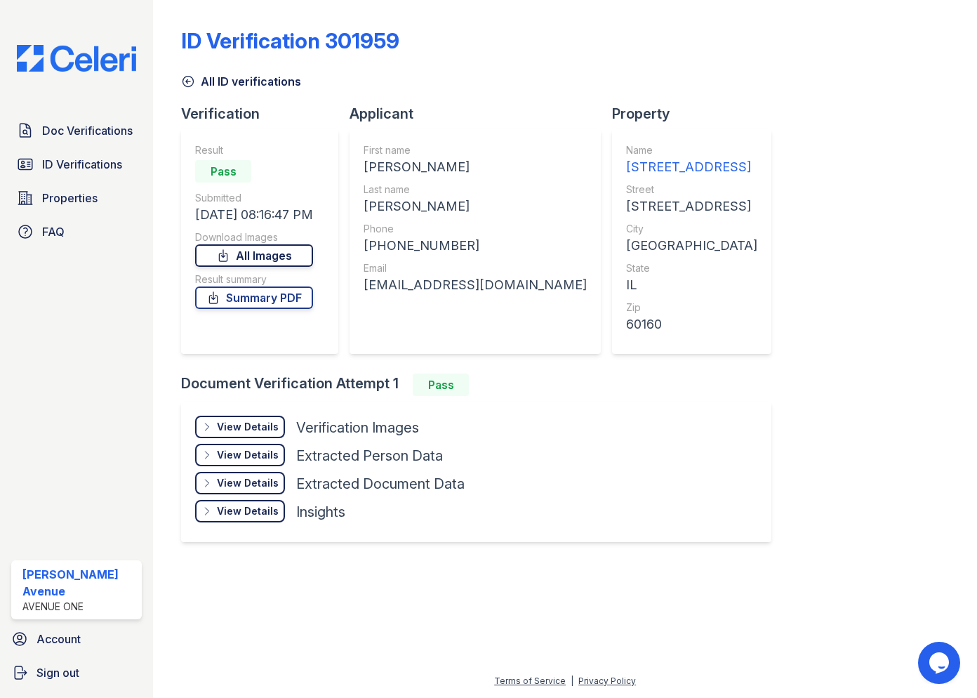
click at [260, 257] on link "All Images" at bounding box center [254, 255] width 118 height 22
click at [237, 299] on link "Summary PDF" at bounding box center [254, 297] width 118 height 22
